Goal: Book appointment/travel/reservation

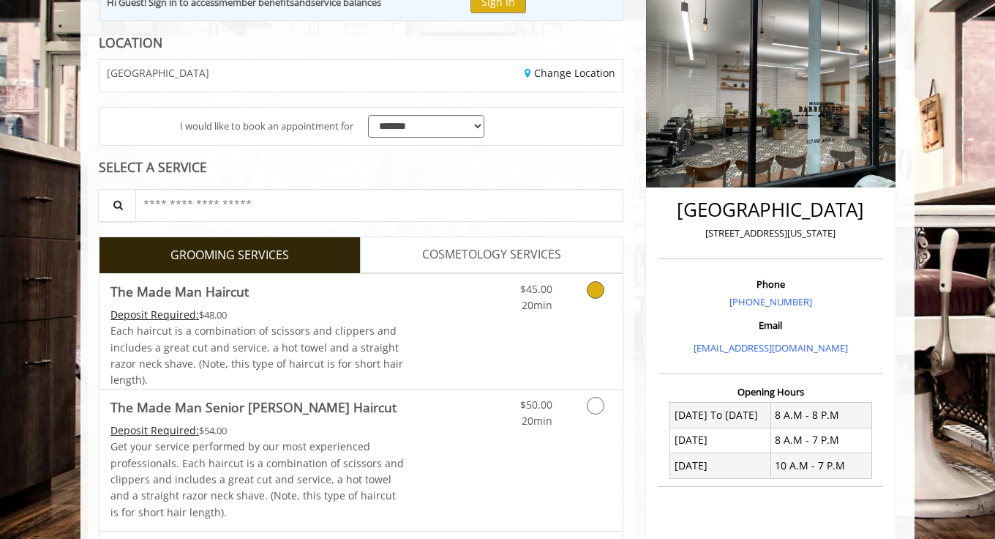
click at [395, 314] on div "Deposit Required: $48.00" at bounding box center [258, 315] width 294 height 16
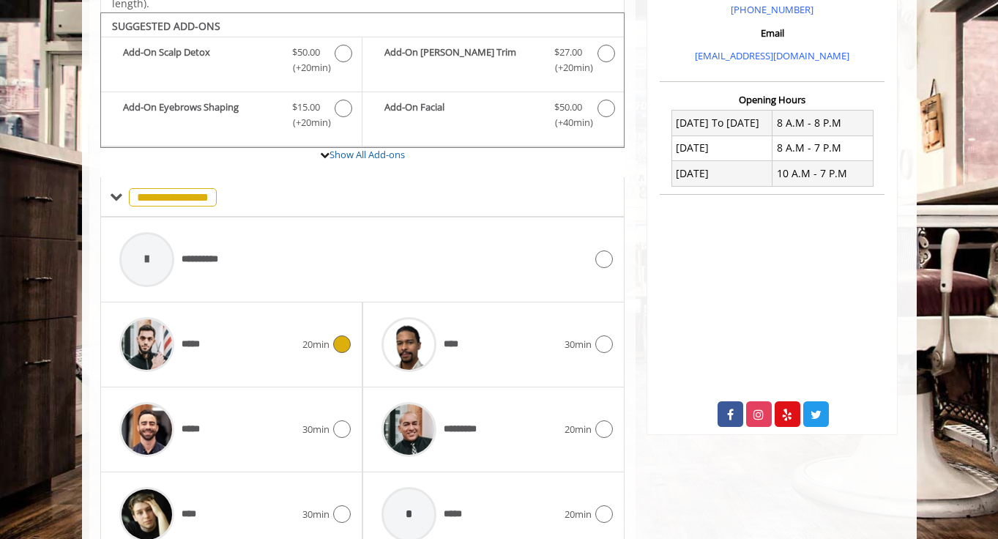
click at [235, 315] on div "*****" at bounding box center [207, 345] width 190 height 70
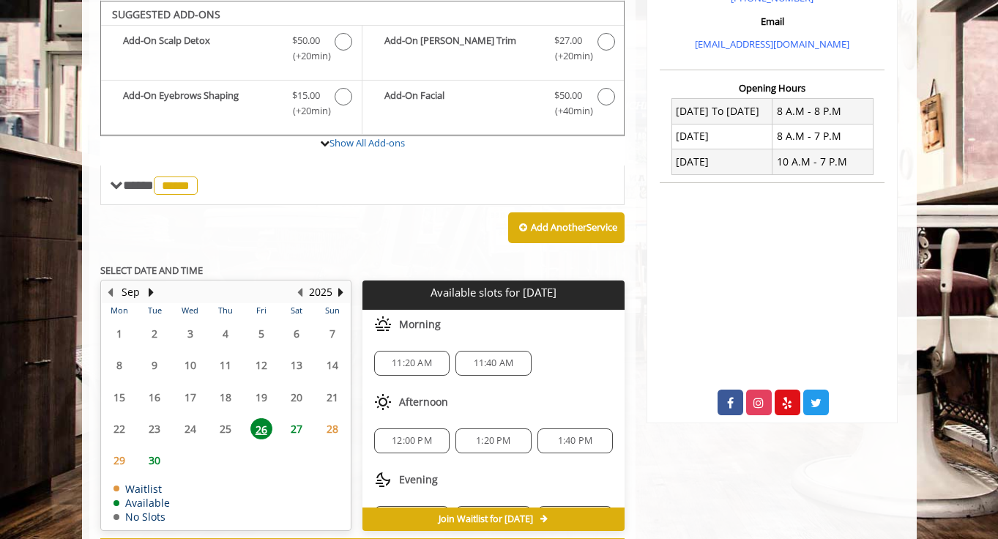
scroll to position [487, 0]
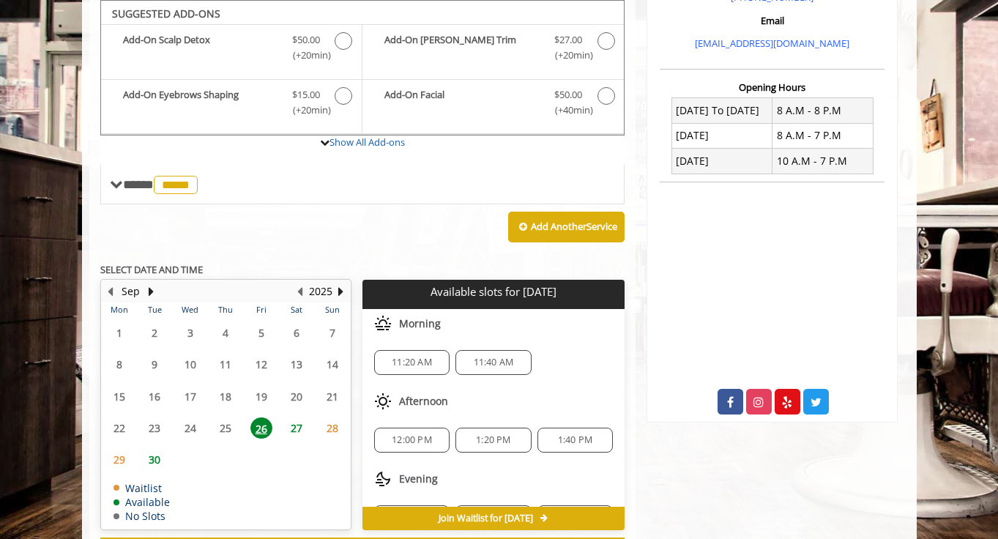
click at [482, 438] on span "1:20 PM" at bounding box center [493, 440] width 34 height 12
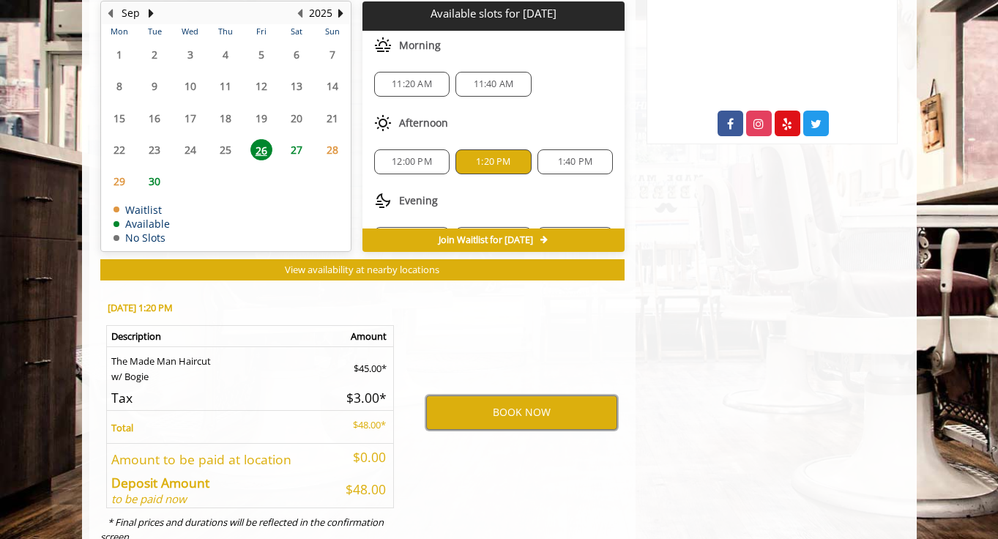
scroll to position [809, 0]
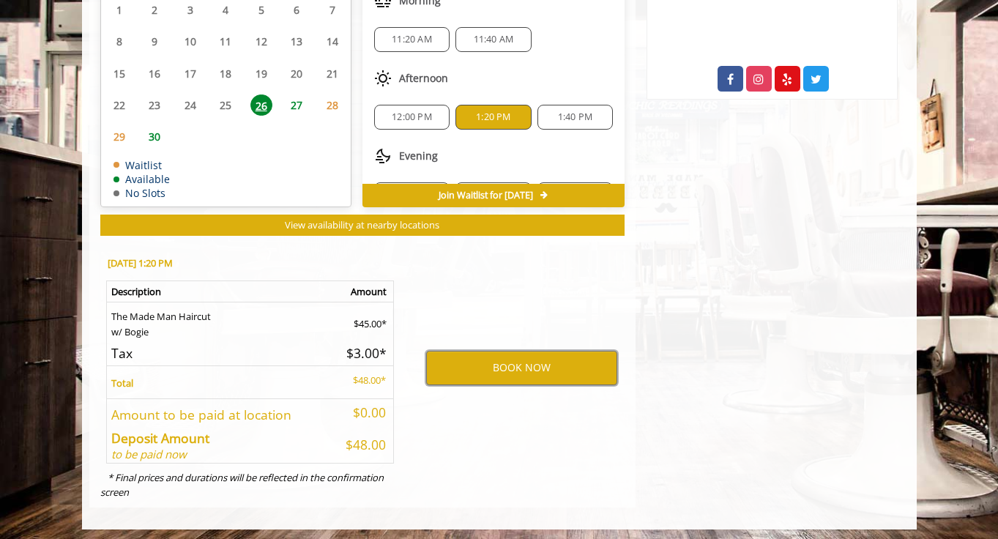
click at [486, 370] on button "BOOK NOW" at bounding box center [521, 368] width 191 height 34
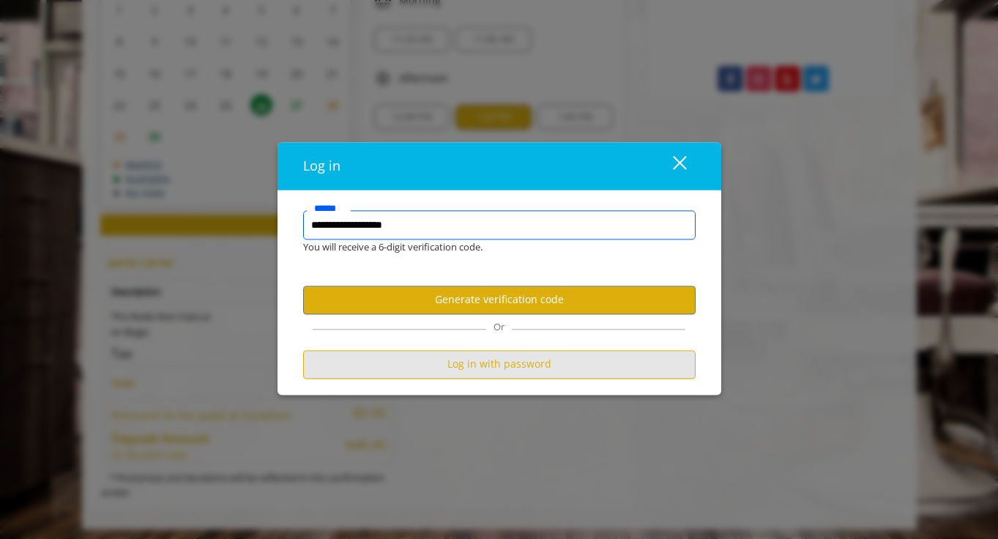
type input "**********"
click at [443, 369] on button "Log in with password" at bounding box center [499, 364] width 392 height 29
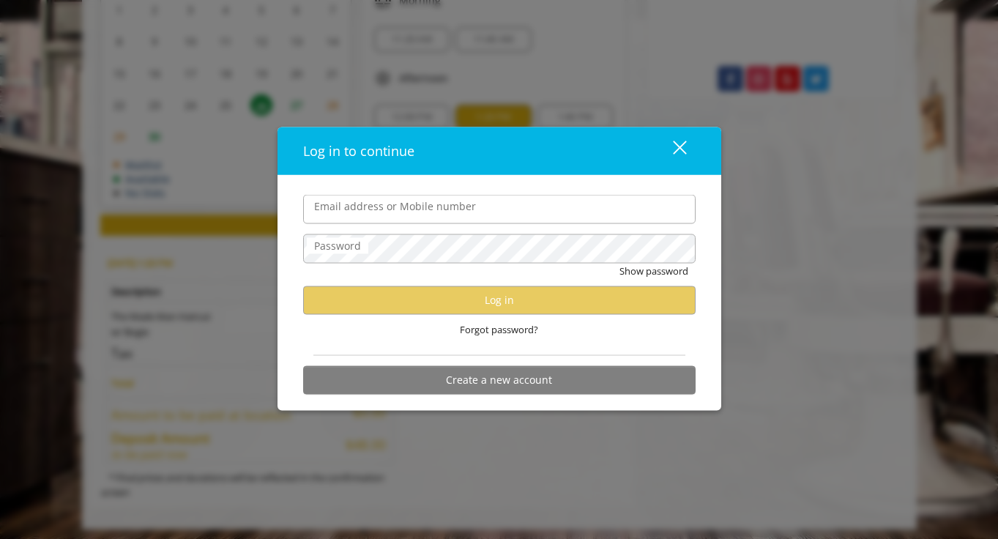
scroll to position [811, 0]
click at [408, 209] on input "Email address or Mobile number" at bounding box center [499, 209] width 392 height 29
type input "**********"
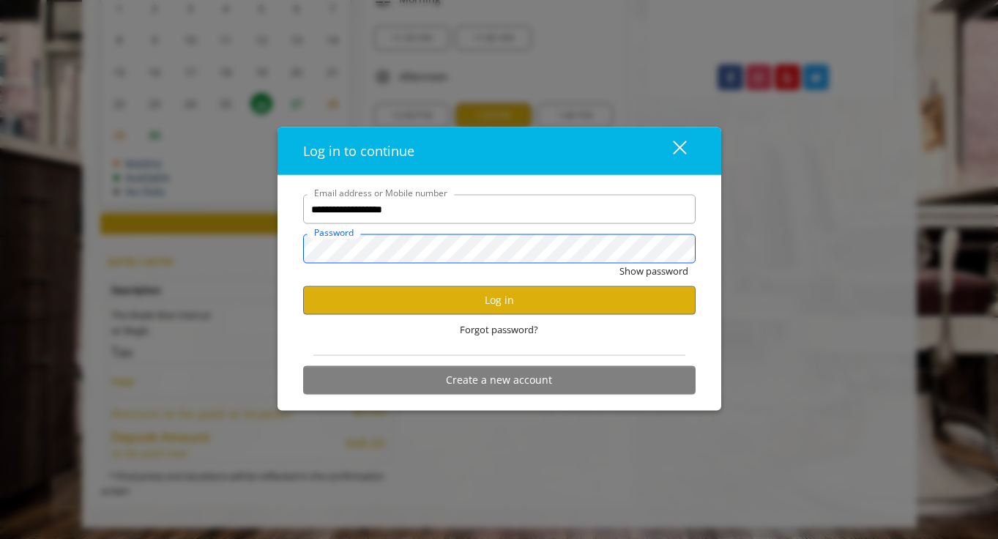
click at [619, 263] on button "Show password" at bounding box center [653, 270] width 69 height 15
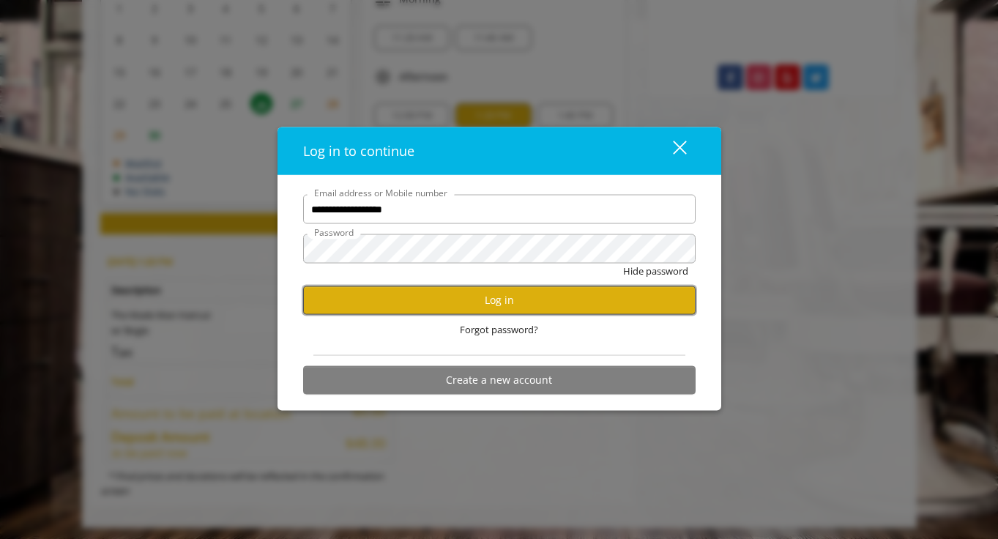
click at [418, 310] on button "Log in" at bounding box center [499, 299] width 392 height 29
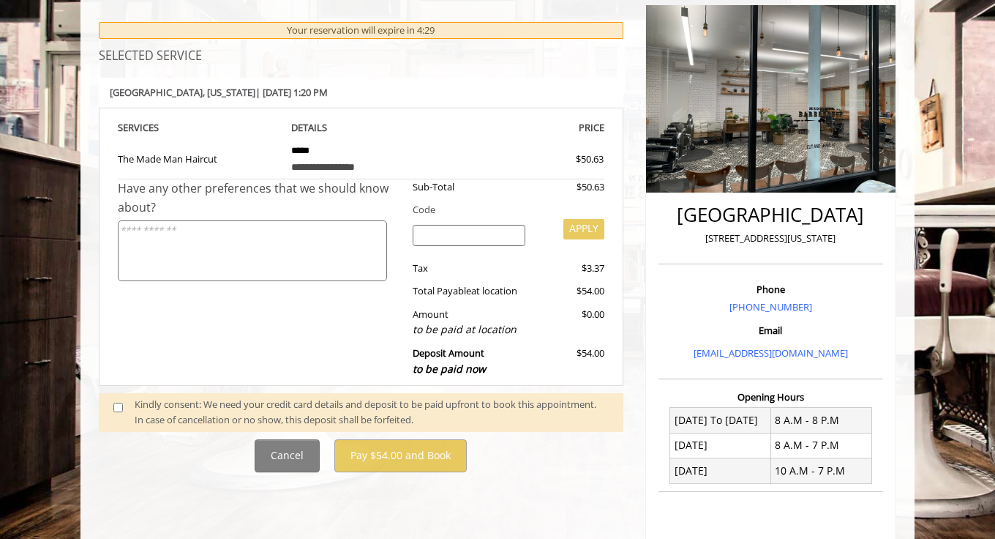
scroll to position [408, 0]
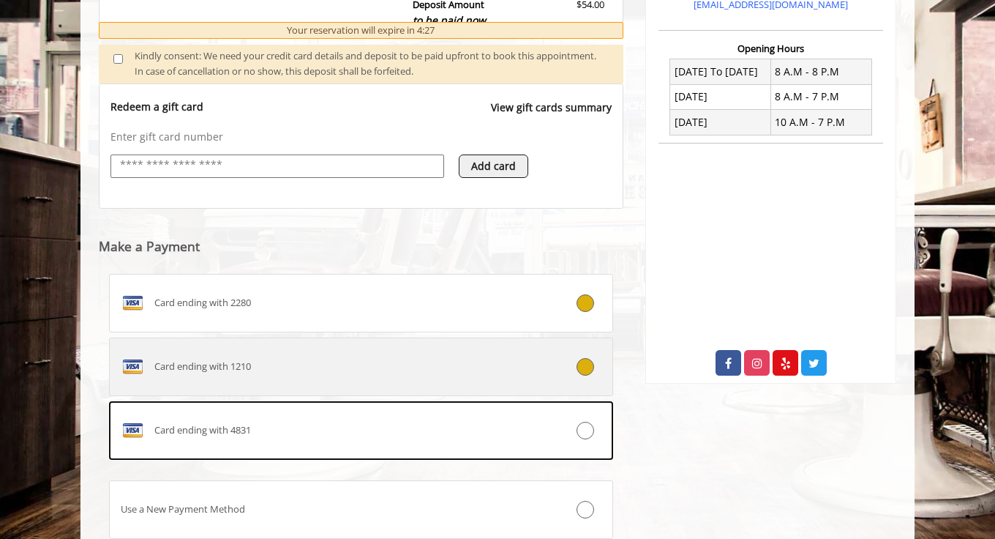
click at [348, 360] on div "Card ending with 1210" at bounding box center [319, 366] width 419 height 23
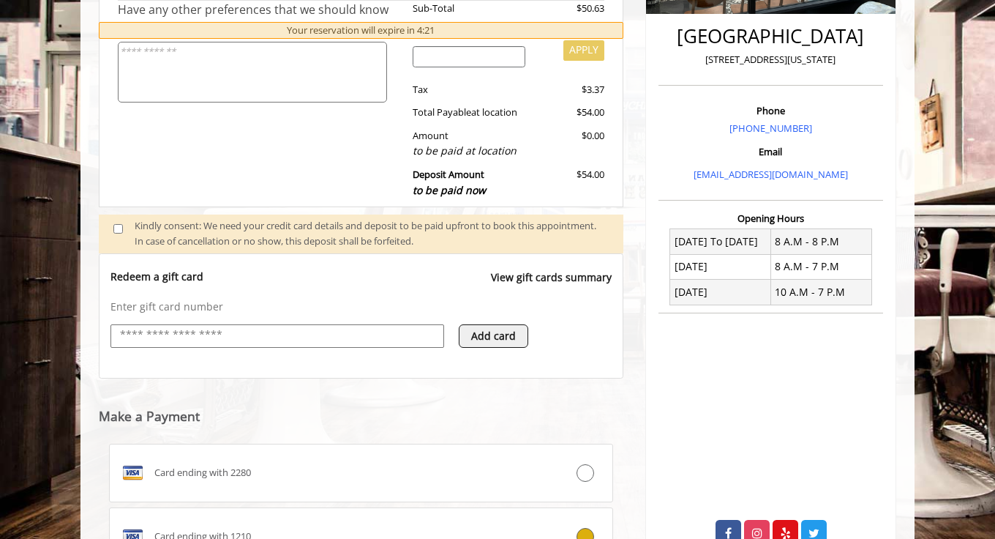
scroll to position [632, 0]
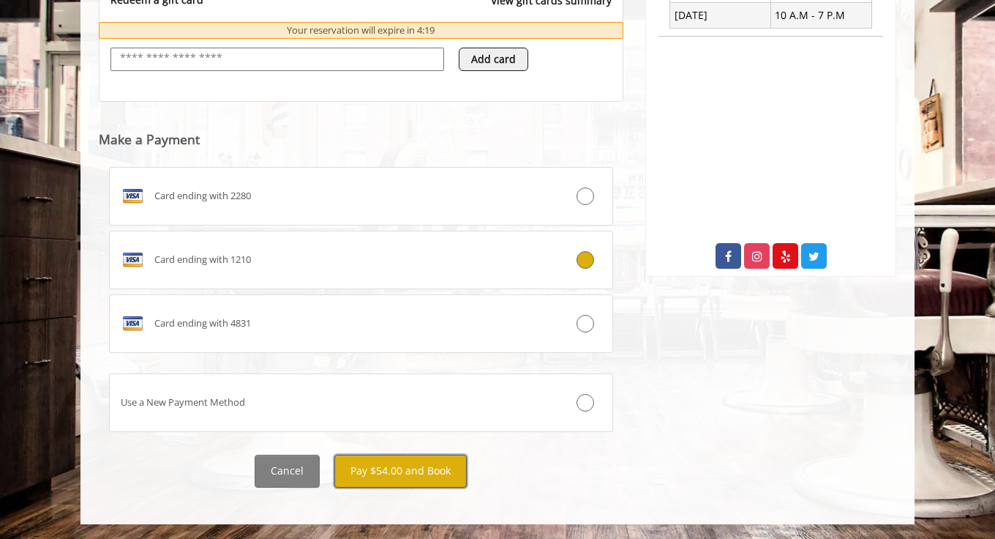
click at [381, 461] on button "Pay $54.00 and Book" at bounding box center [400, 470] width 132 height 33
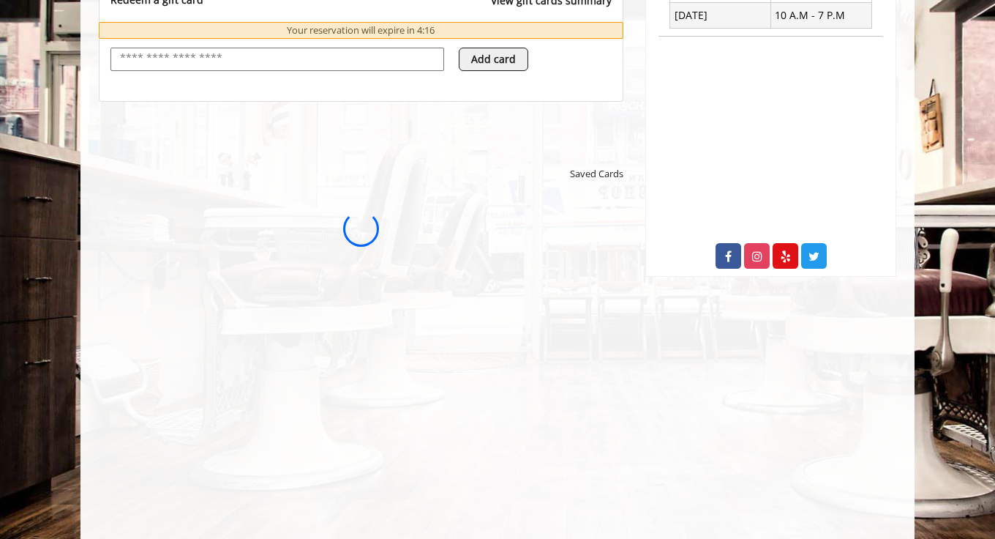
scroll to position [0, 0]
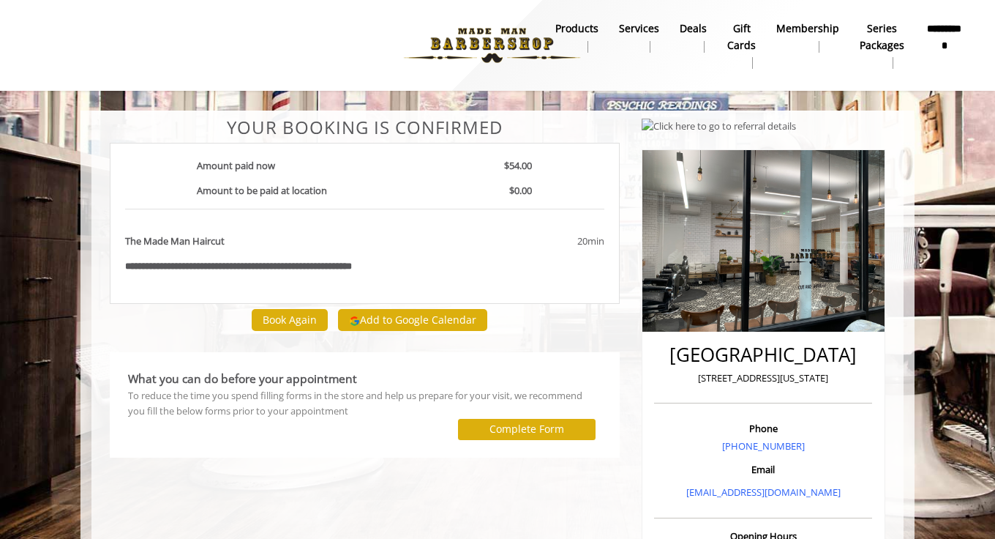
click at [496, 50] on img at bounding box center [492, 45] width 201 height 81
